Goal: Download file/media

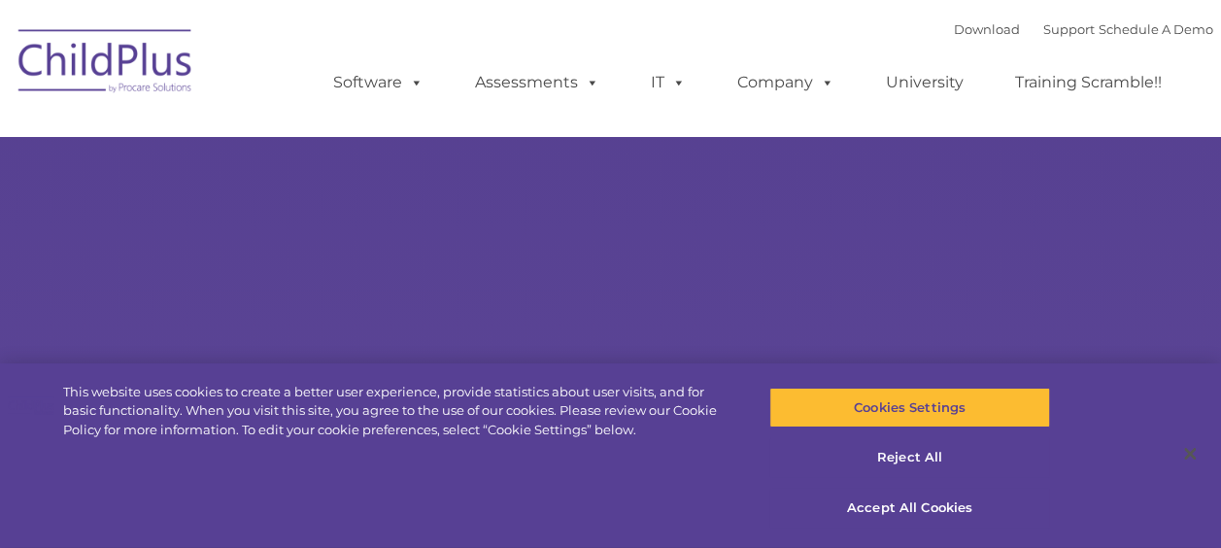
select select "MEDIUM"
click at [923, 464] on button "Reject All" at bounding box center [909, 458] width 281 height 41
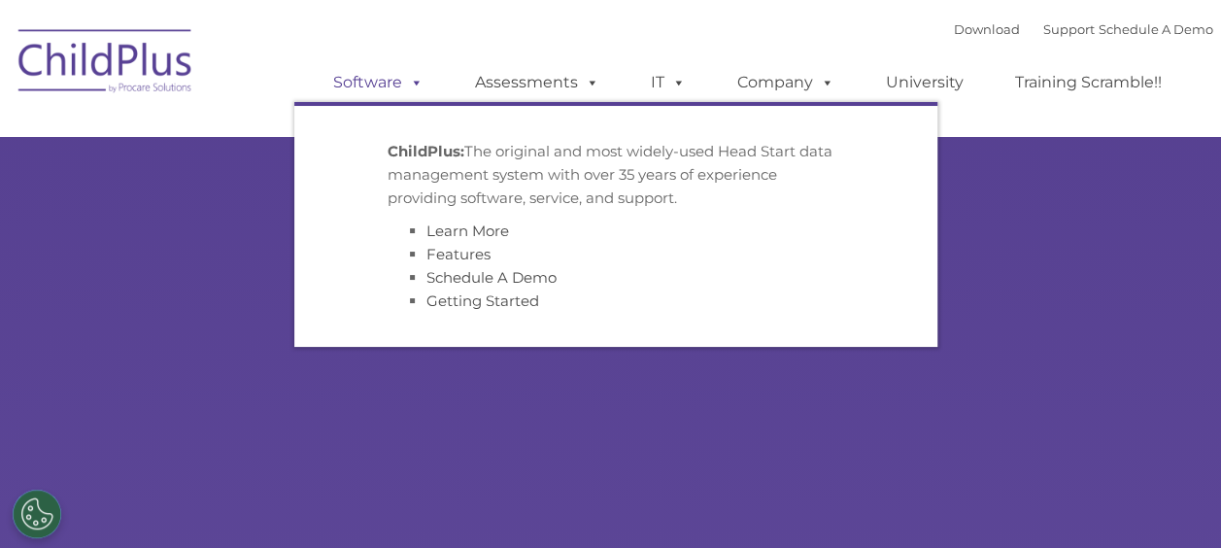
click at [417, 95] on link "Software" at bounding box center [378, 82] width 129 height 39
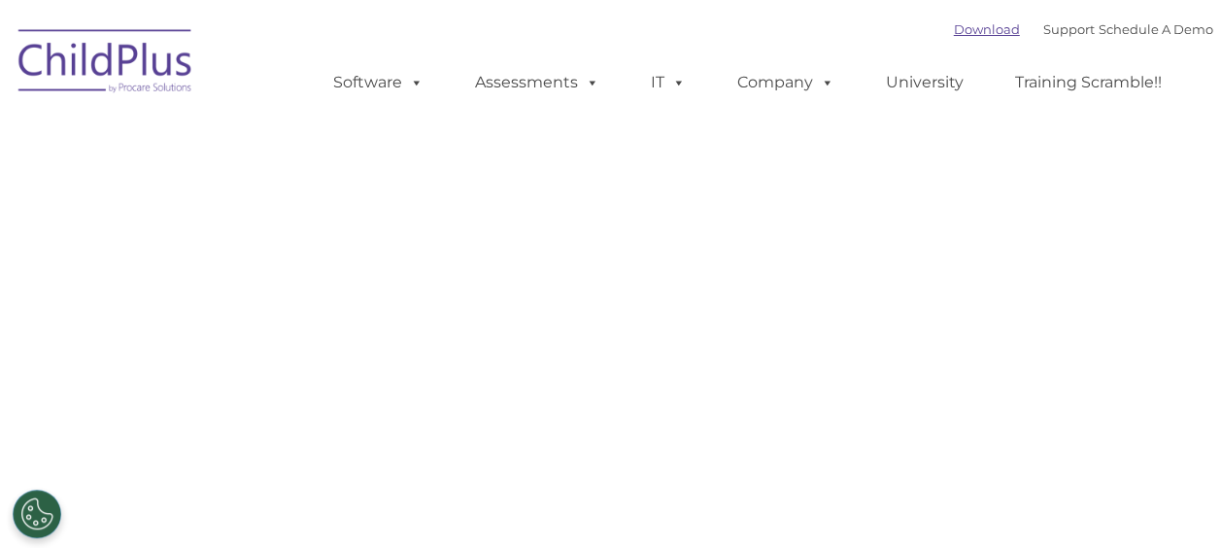
click at [966, 35] on link "Download" at bounding box center [987, 29] width 66 height 16
